Goal: Check status: Check status

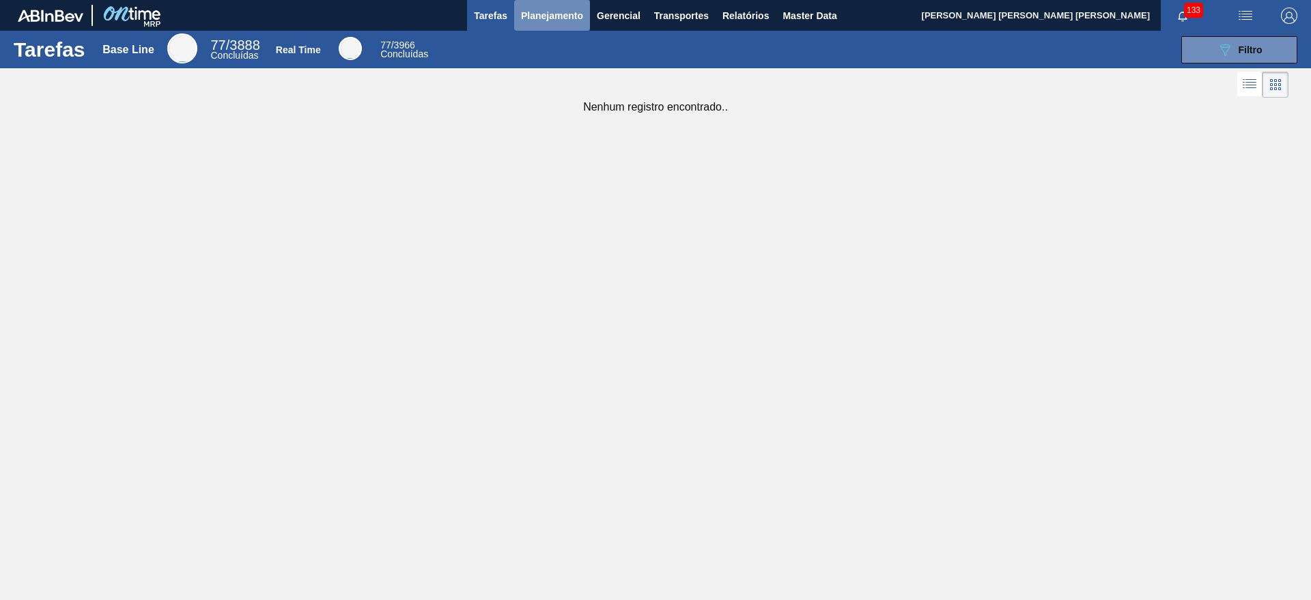
click at [575, 16] on span "Planejamento" at bounding box center [552, 16] width 62 height 16
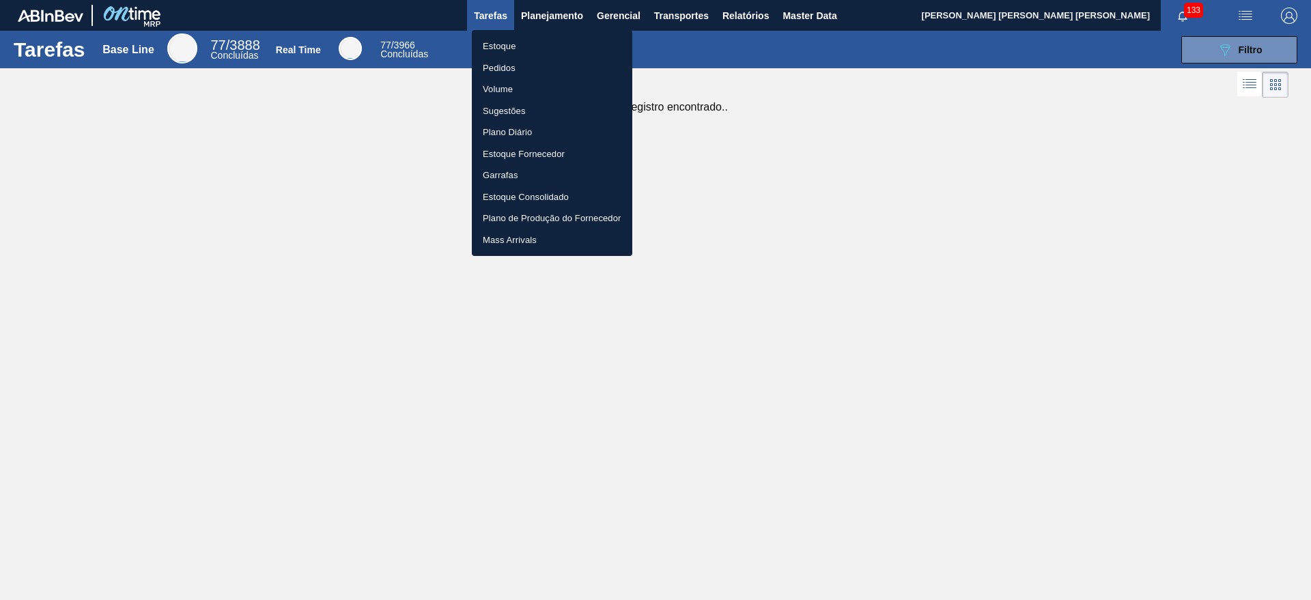
click at [558, 40] on li "Estoque" at bounding box center [552, 47] width 161 height 22
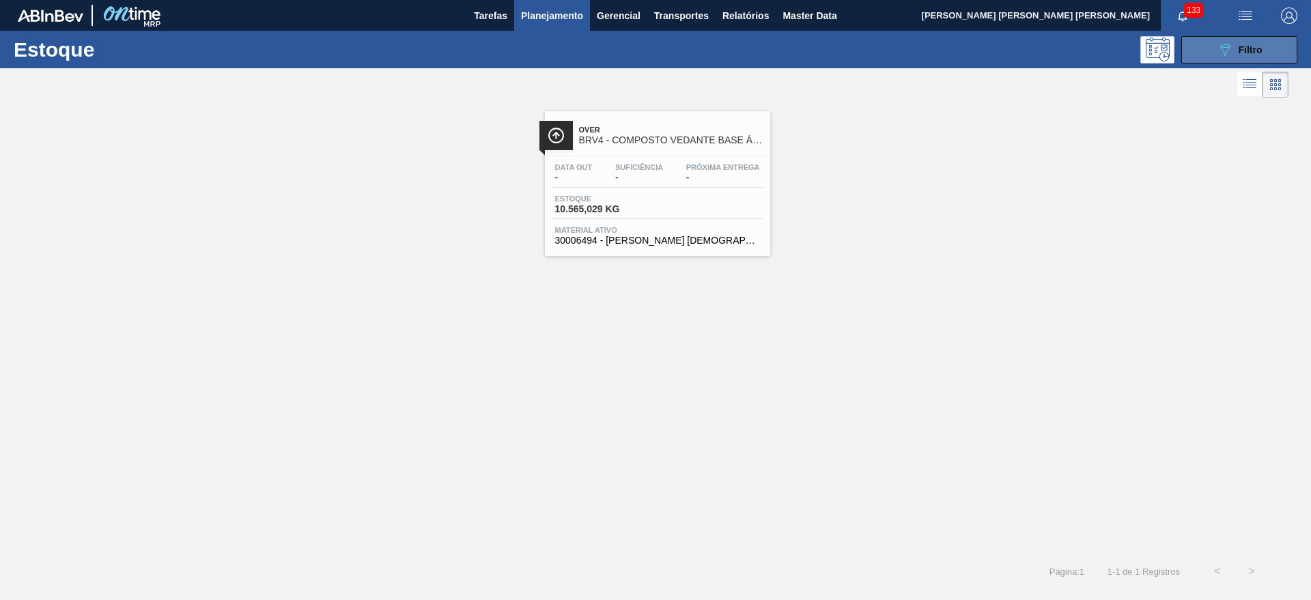
click at [1210, 55] on button "089F7B8B-B2A5-4AFE-B5C0-19BA573D28AC Filtro" at bounding box center [1240, 49] width 116 height 27
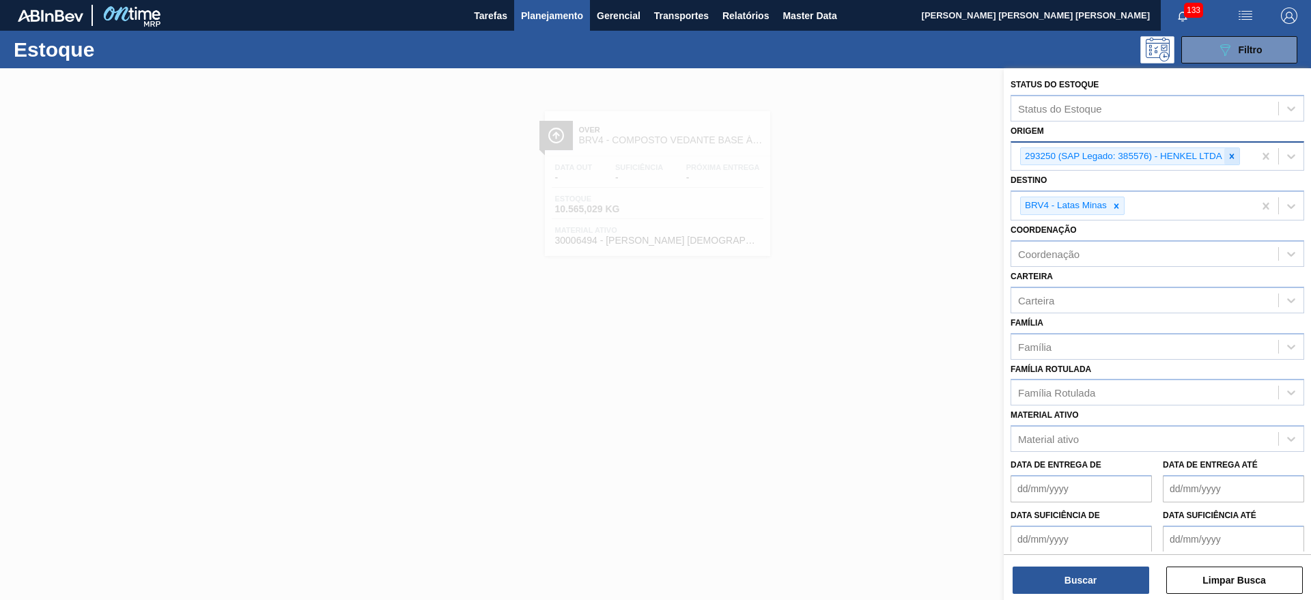
click at [1234, 158] on icon at bounding box center [1232, 157] width 10 height 10
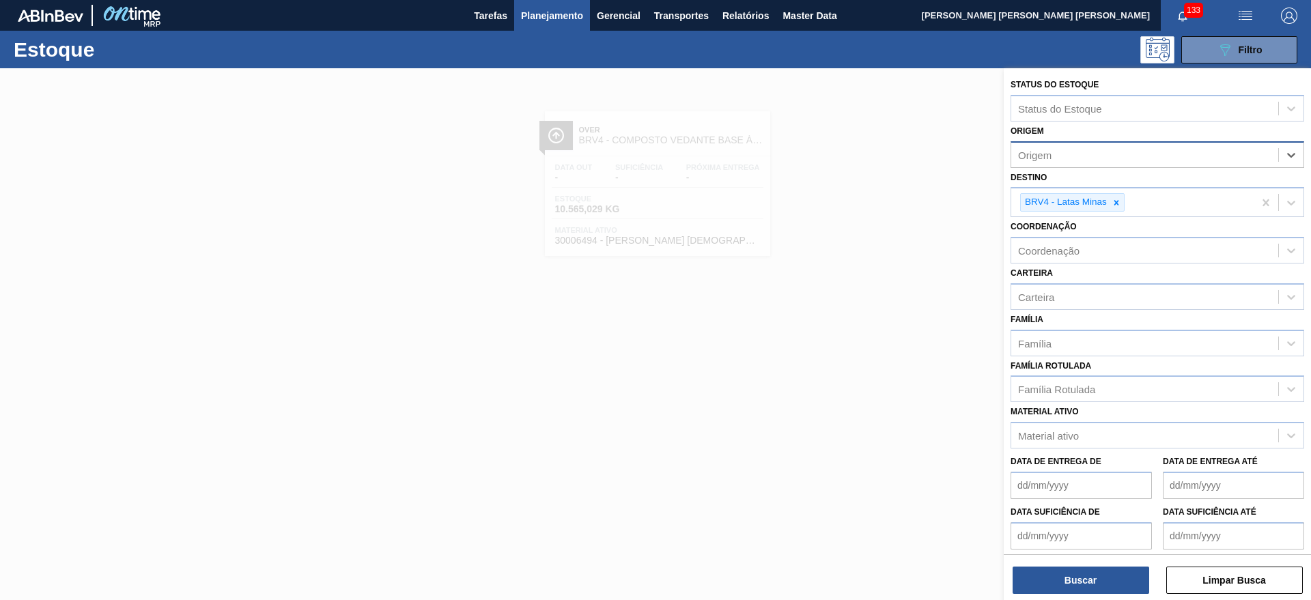
paste input "30006479"
type input "30006479"
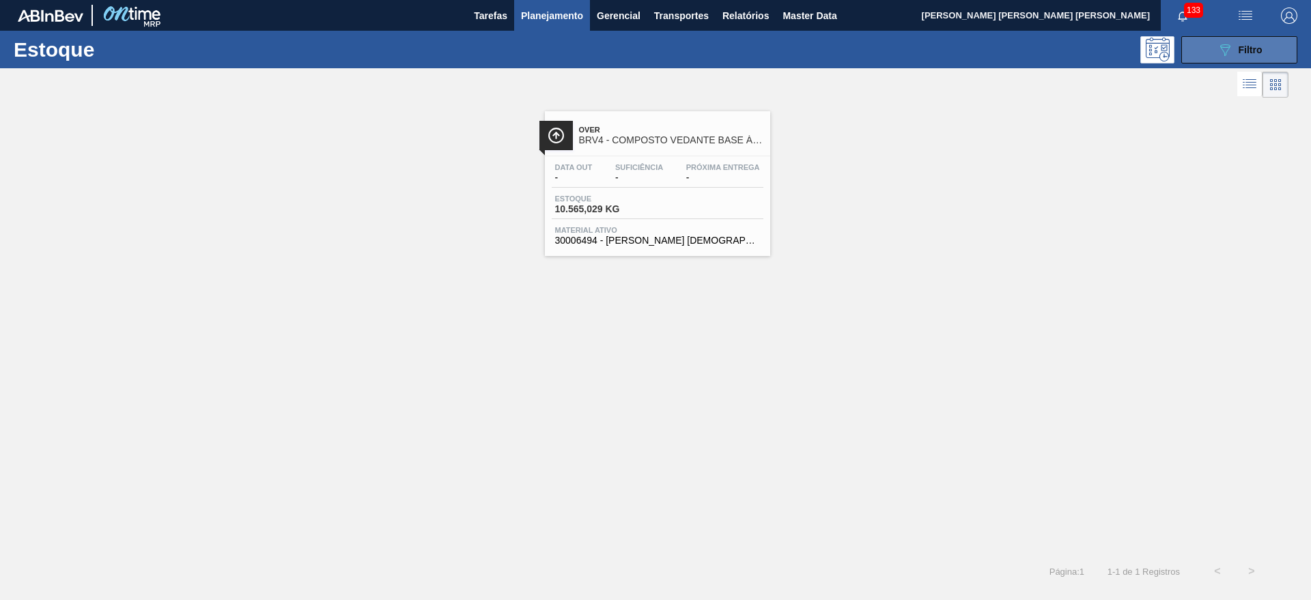
click at [1222, 57] on button "089F7B8B-B2A5-4AFE-B5C0-19BA573D28AC Filtro" at bounding box center [1240, 49] width 116 height 27
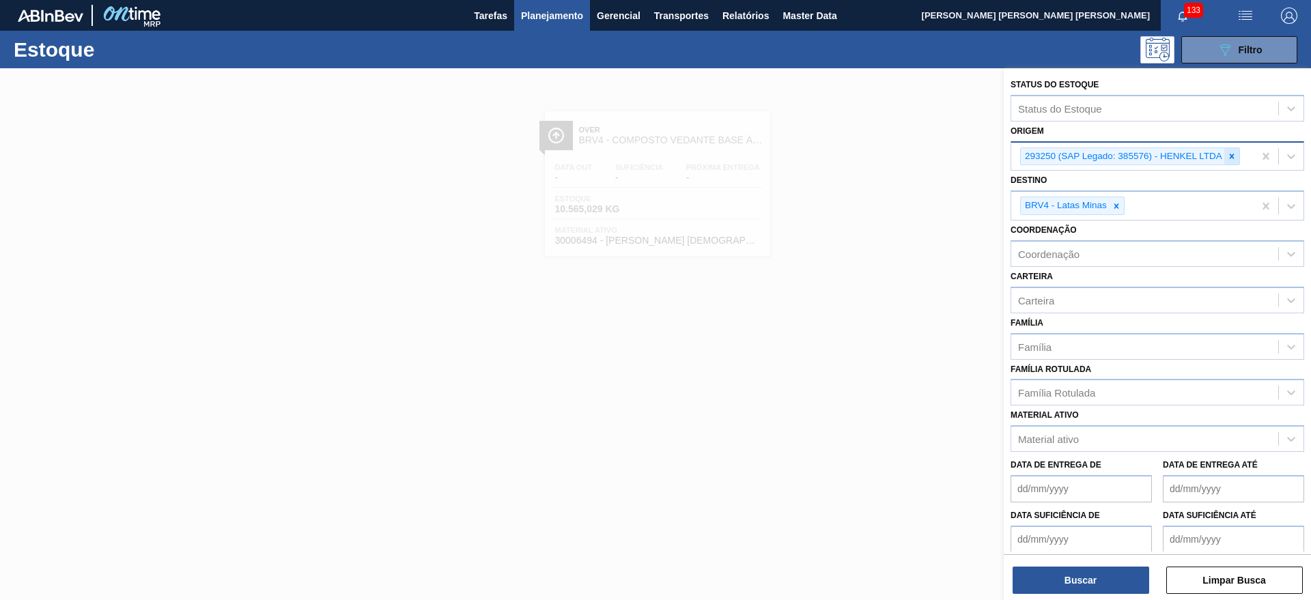
click at [1227, 156] on icon at bounding box center [1232, 157] width 10 height 10
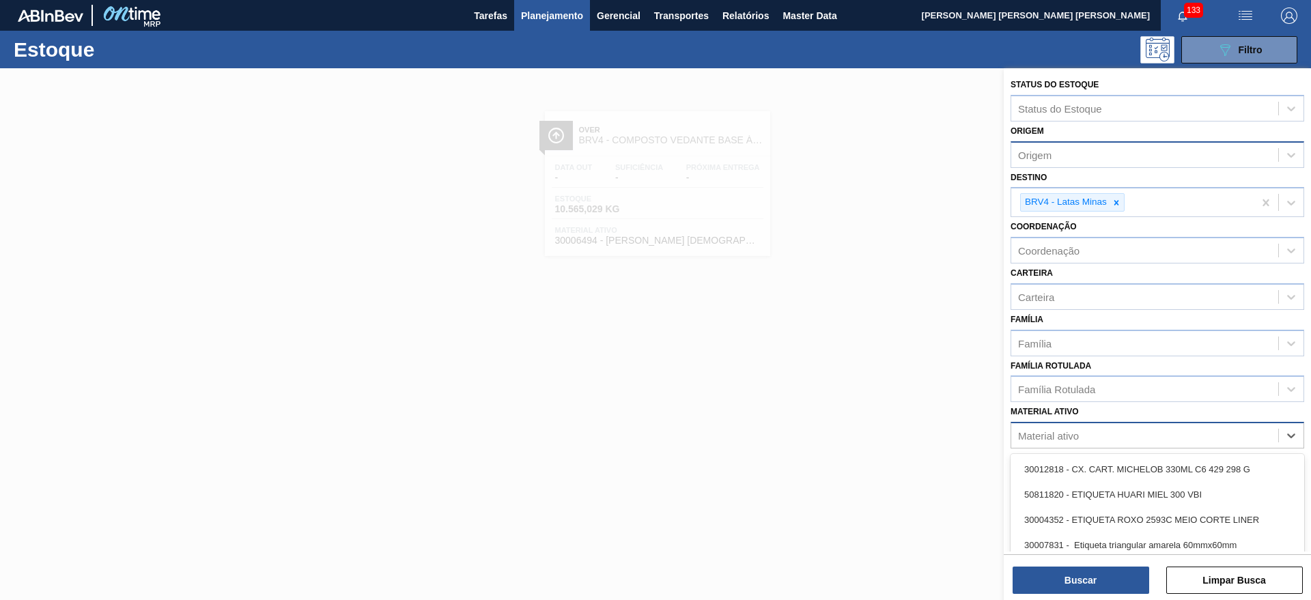
click at [1104, 429] on div "Material ativo" at bounding box center [1145, 436] width 267 height 20
paste ativo "30006479"
type ativo "30006479"
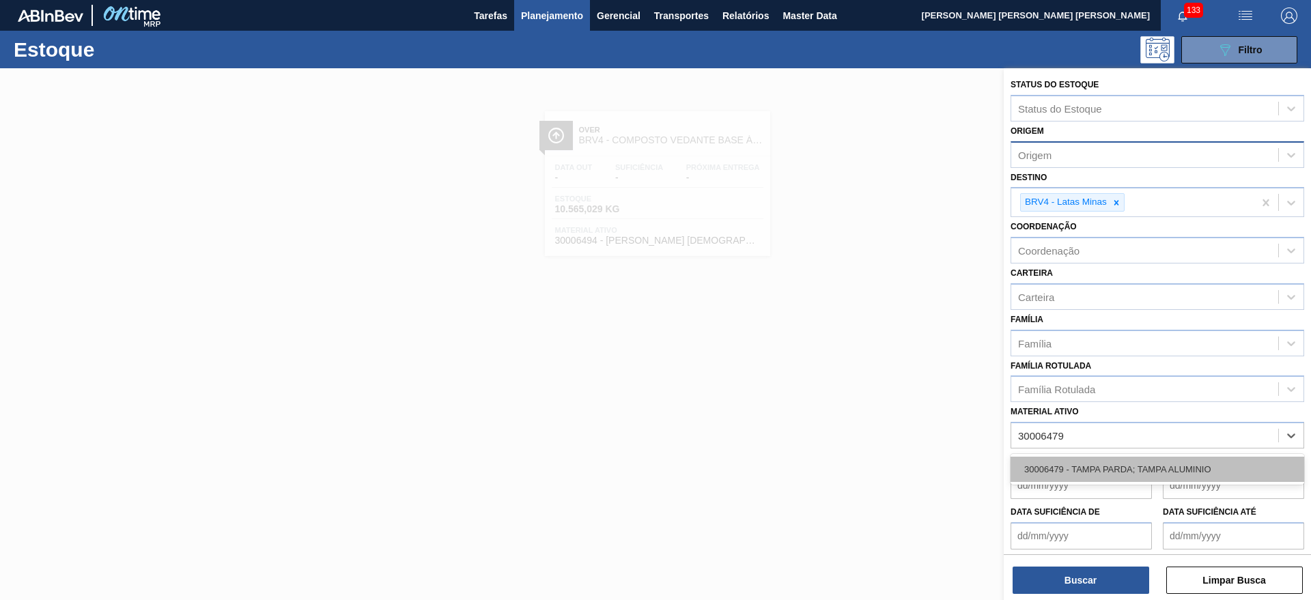
click at [1114, 470] on div "30006479 - TAMPA PARDA; TAMPA ALUMINIO" at bounding box center [1158, 469] width 294 height 25
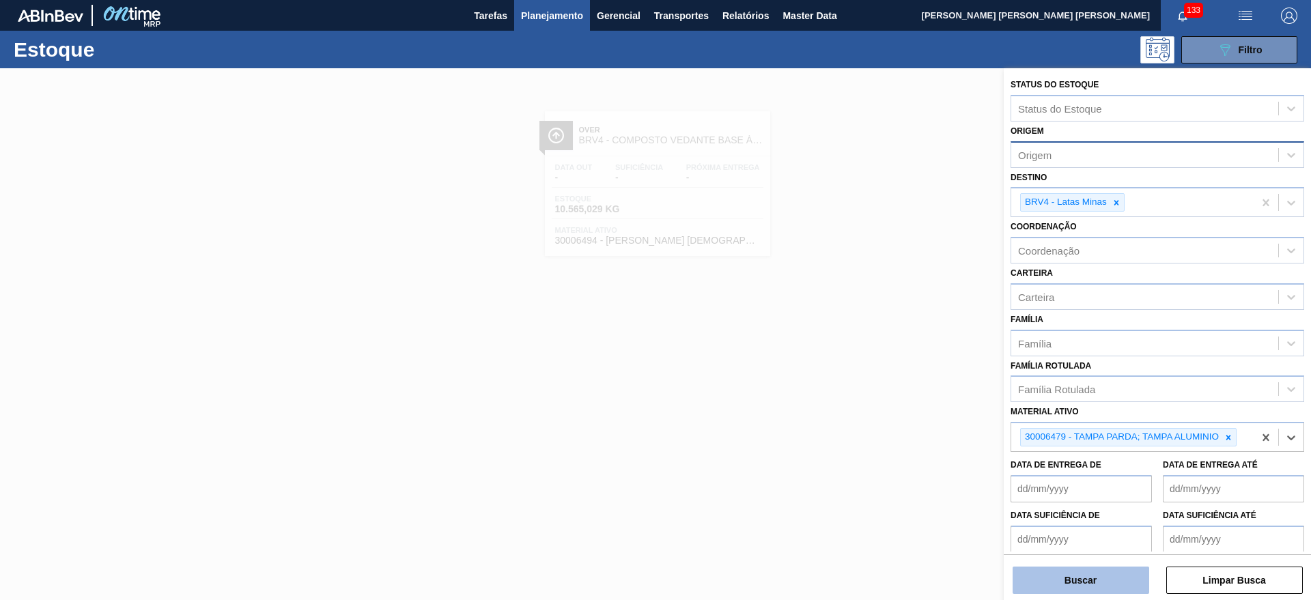
click at [1099, 585] on button "Buscar" at bounding box center [1081, 580] width 137 height 27
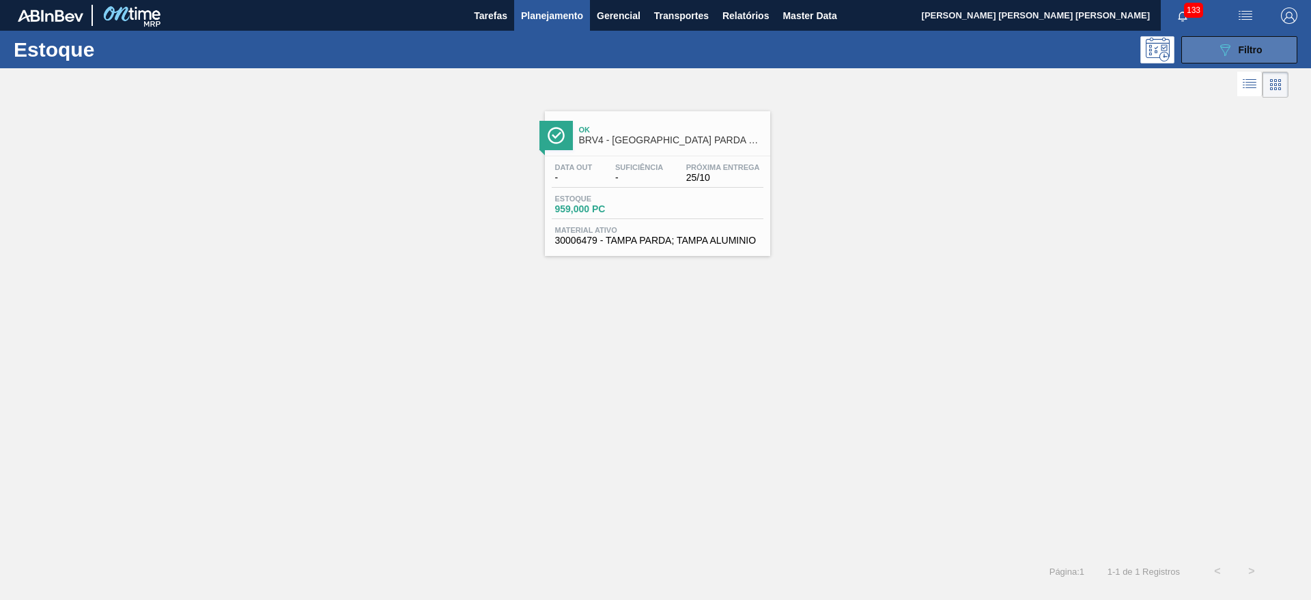
click at [1218, 52] on icon "089F7B8B-B2A5-4AFE-B5C0-19BA573D28AC" at bounding box center [1225, 50] width 16 height 16
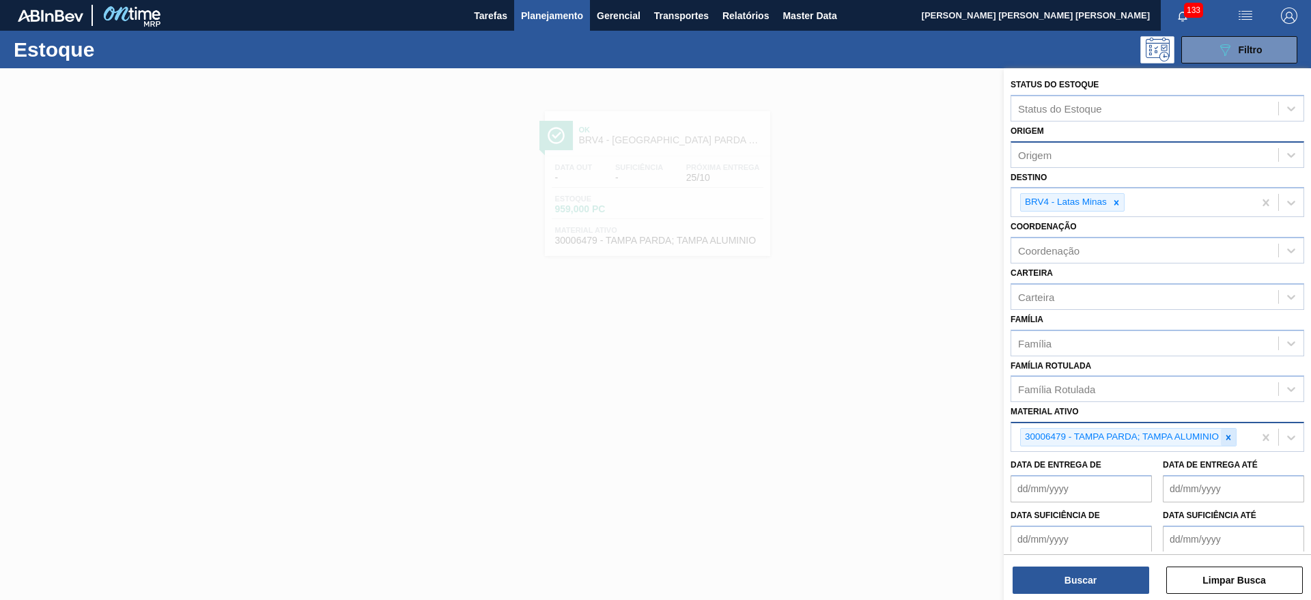
click at [1231, 436] on icon at bounding box center [1229, 438] width 10 height 10
paste ativo "30006209"
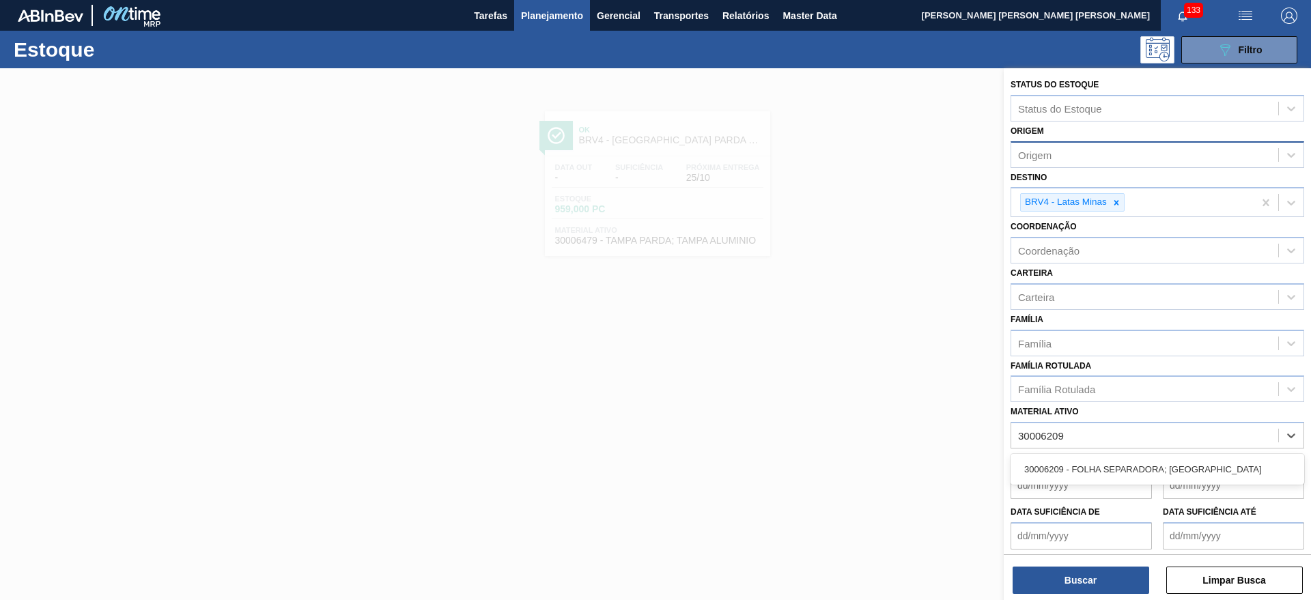
type ativo "30006209"
click at [1128, 452] on div "Data de Entrega de" at bounding box center [1081, 475] width 141 height 47
click at [1128, 459] on div "Data de Entrega de" at bounding box center [1081, 475] width 141 height 47
click at [1126, 432] on div "Material ativo" at bounding box center [1145, 436] width 267 height 20
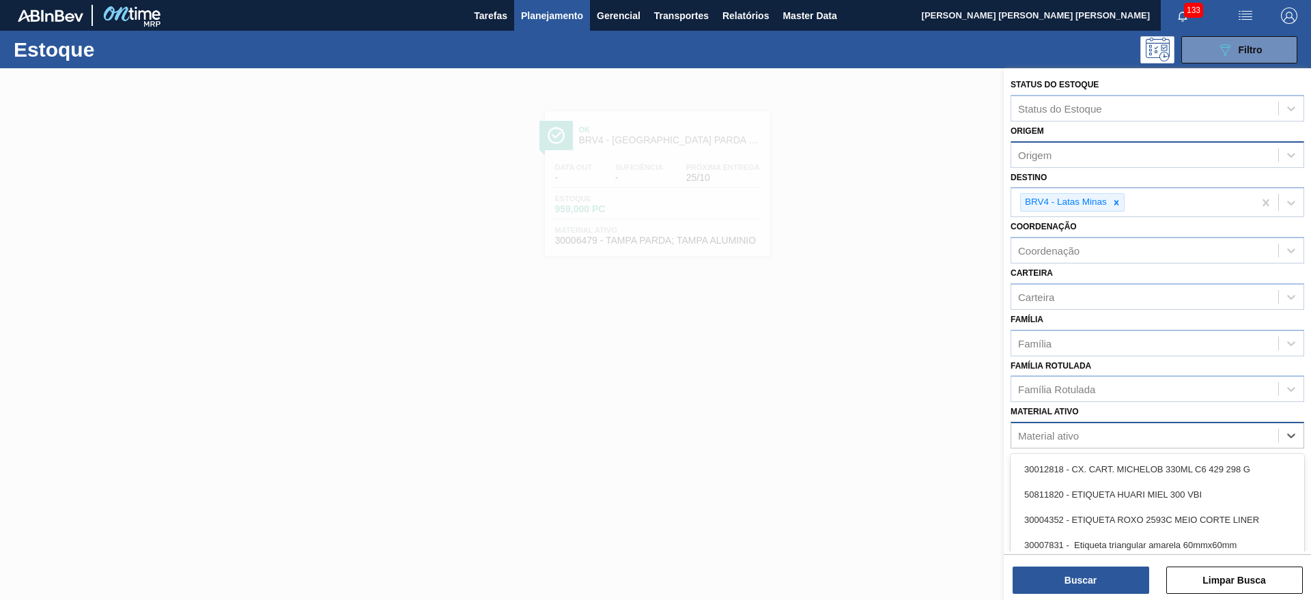
paste ativo "30006209"
type ativo "30006209"
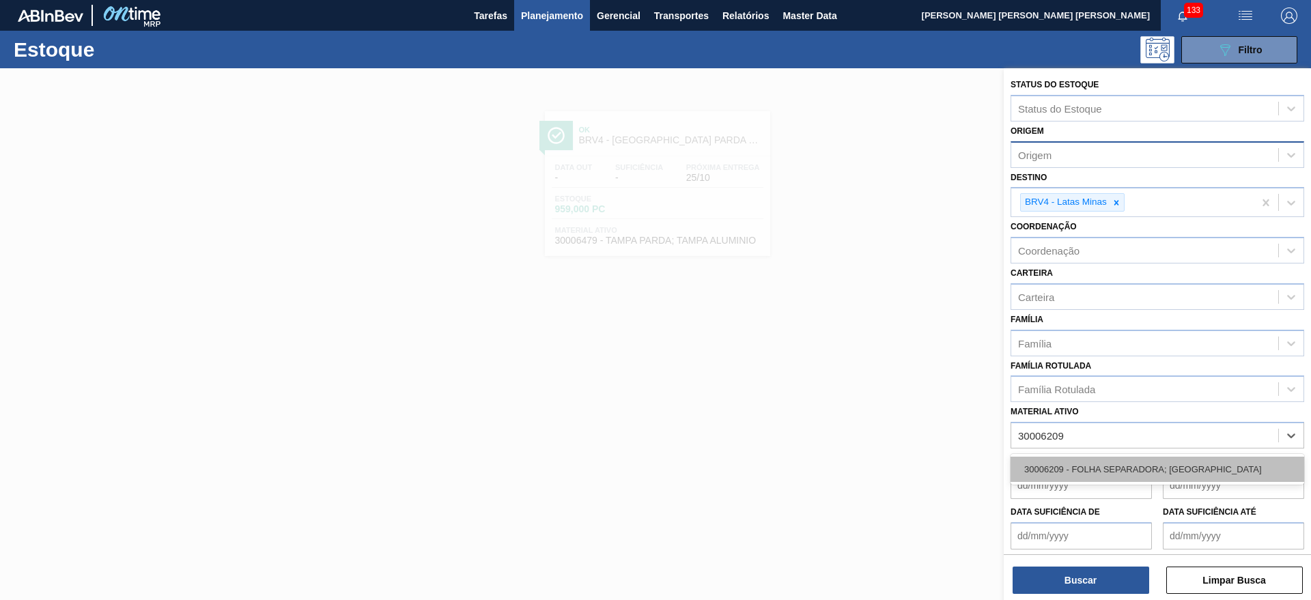
click at [1115, 463] on div "30006209 - FOLHA SEPARADORA; TAMPA" at bounding box center [1158, 469] width 294 height 25
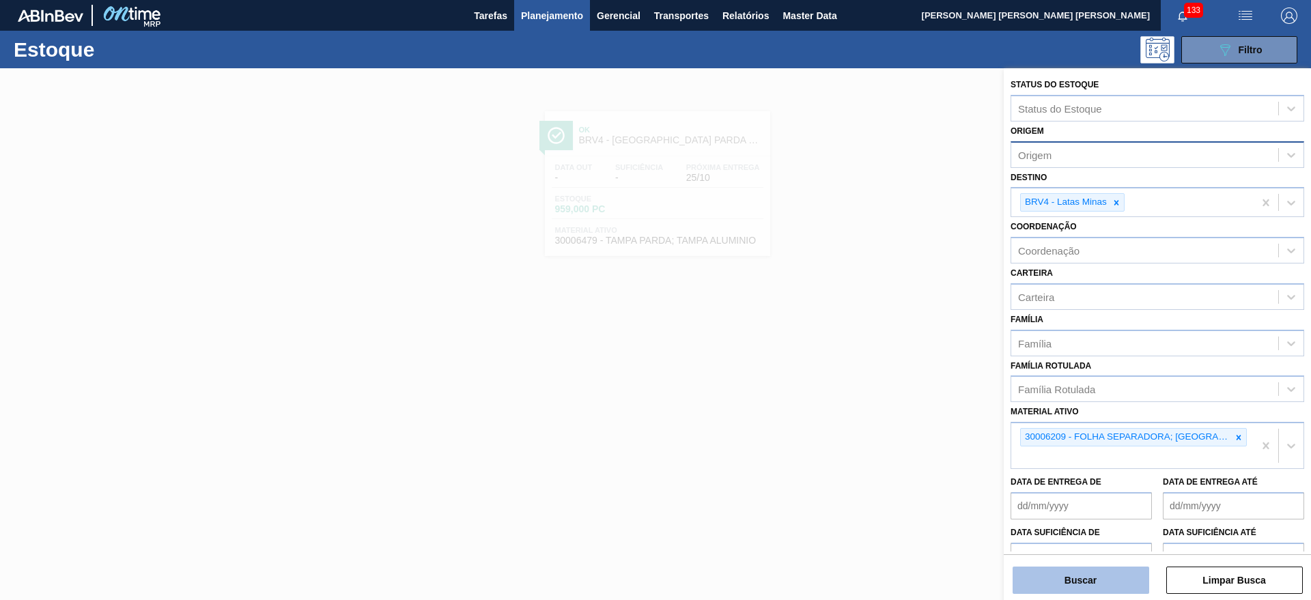
click at [1098, 582] on button "Buscar" at bounding box center [1081, 580] width 137 height 27
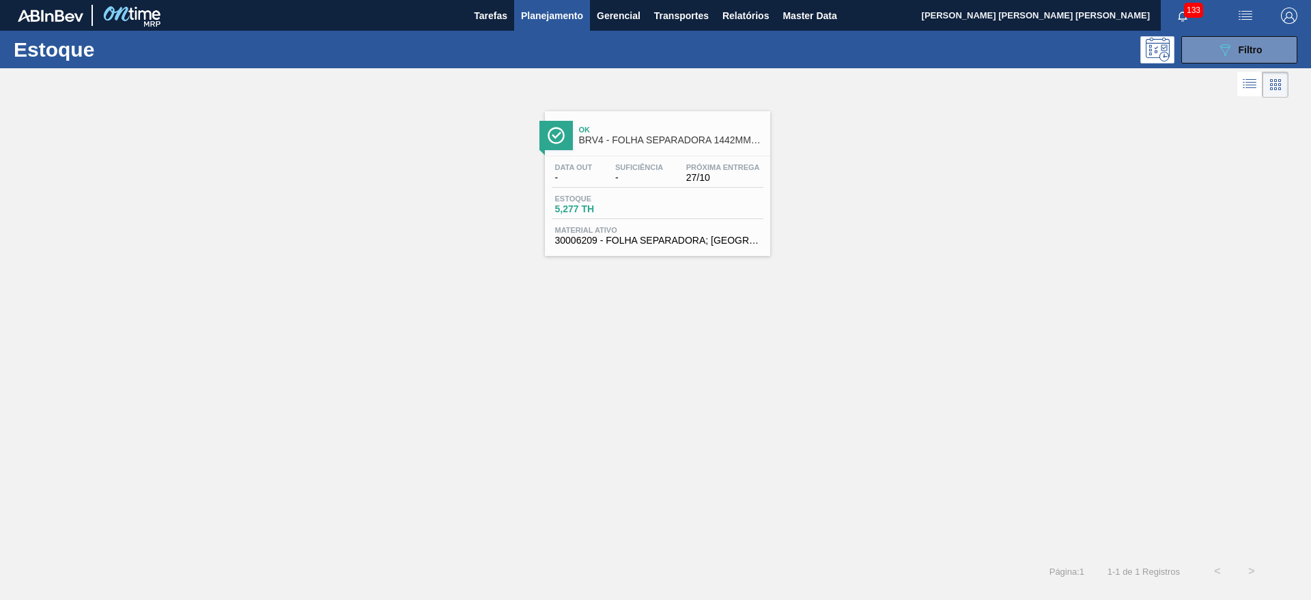
click at [744, 191] on div "Data out - Suficiência - Próxima Entrega 27/10 Estoque 5,277 TH Material ativo …" at bounding box center [657, 202] width 225 height 93
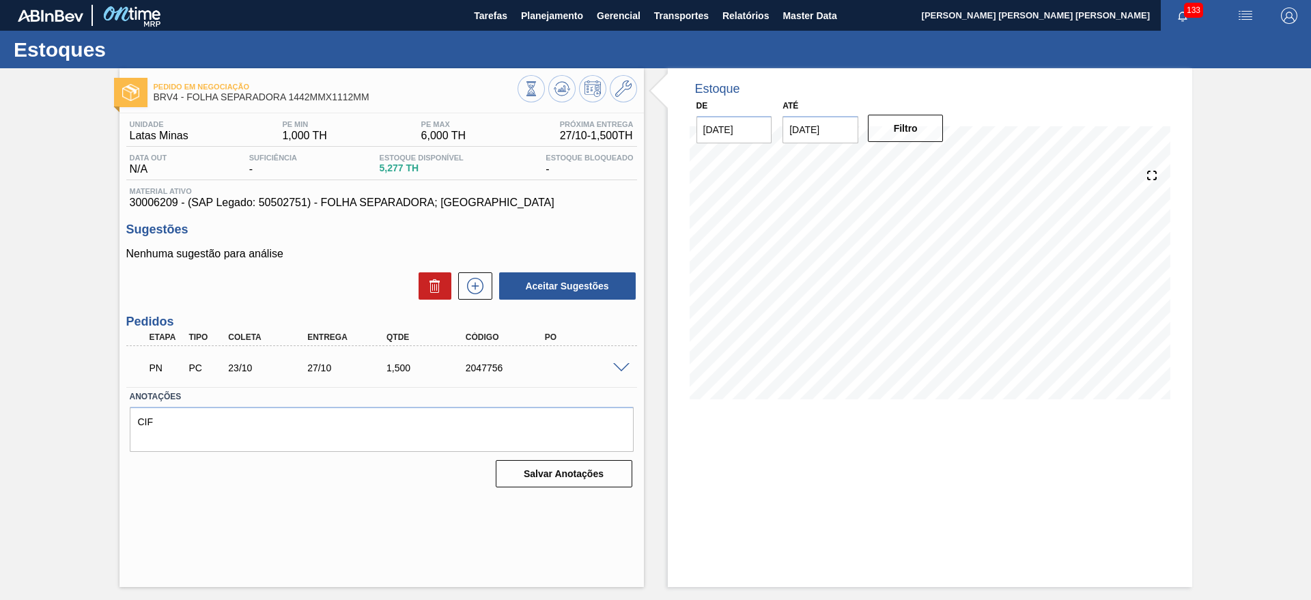
click at [623, 367] on span at bounding box center [621, 368] width 16 height 10
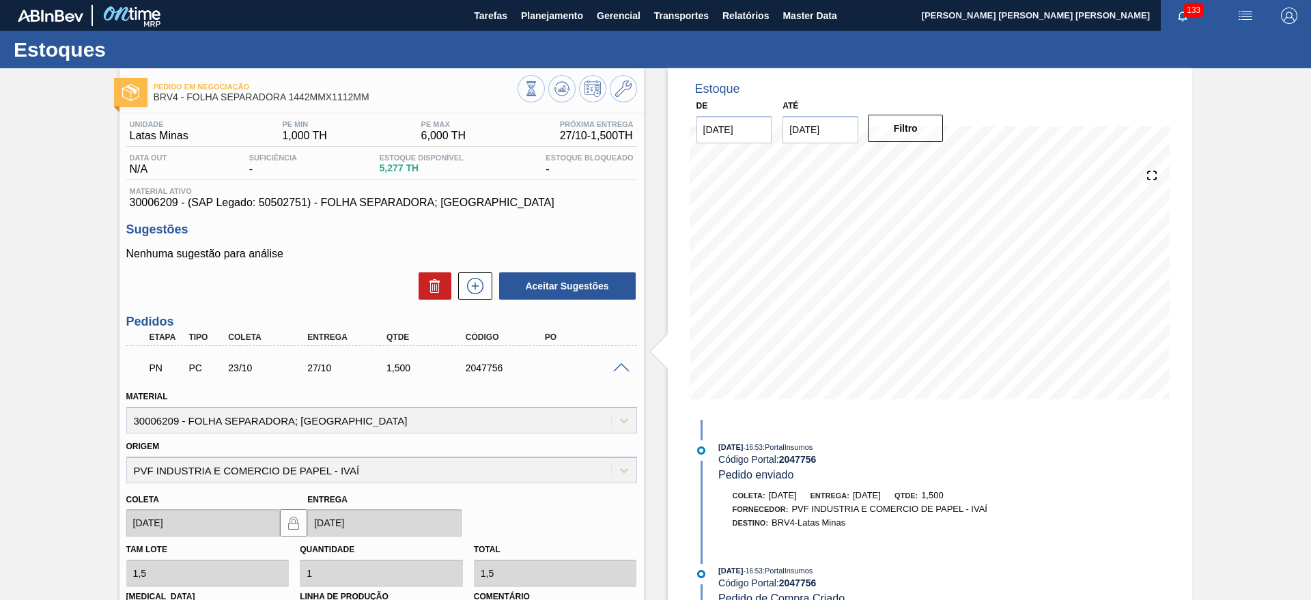
scroll to position [230, 0]
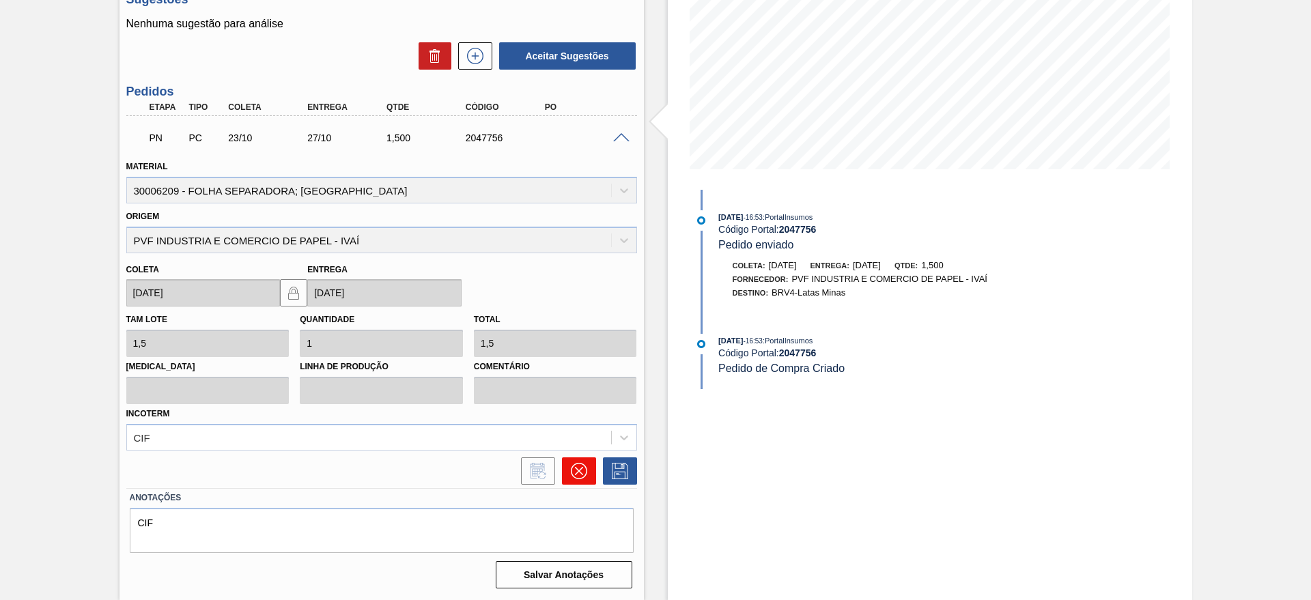
click at [563, 464] on button at bounding box center [579, 471] width 34 height 27
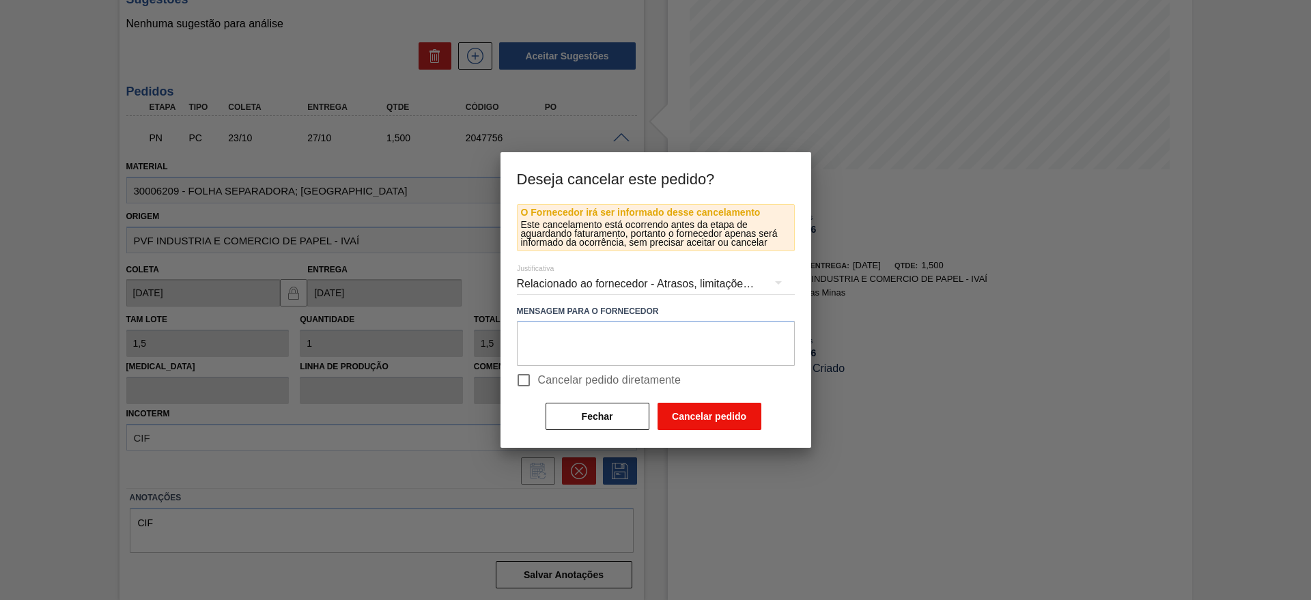
click at [686, 410] on button "Cancelar pedido" at bounding box center [710, 416] width 104 height 27
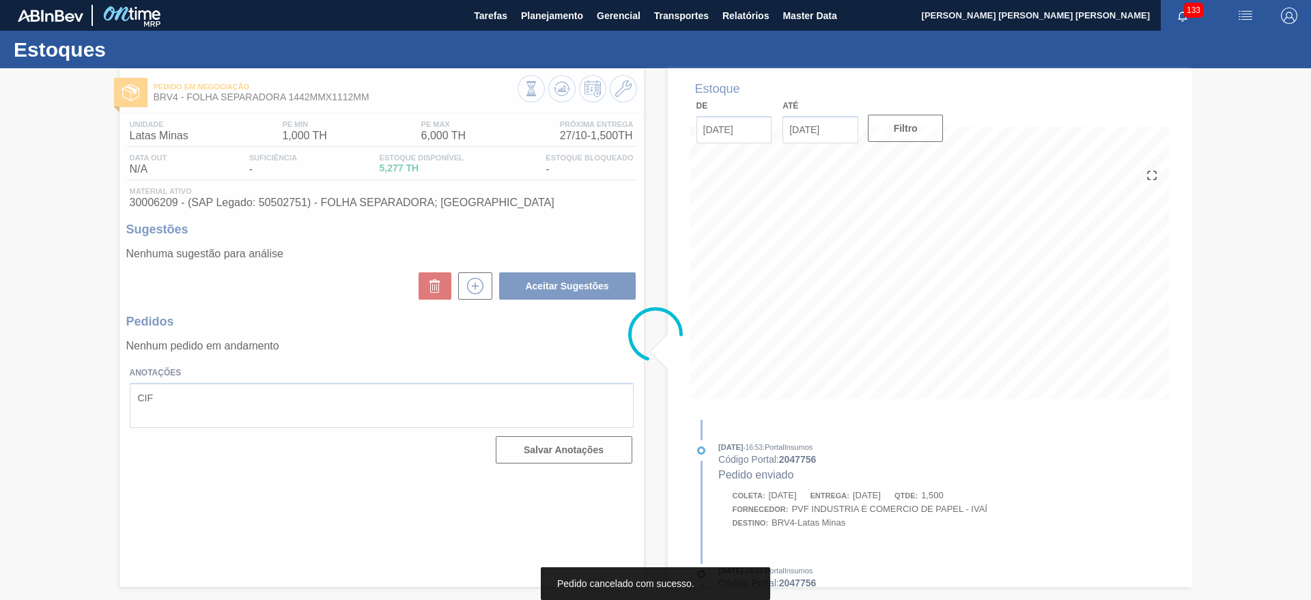
scroll to position [0, 0]
